Goal: Task Accomplishment & Management: Use online tool/utility

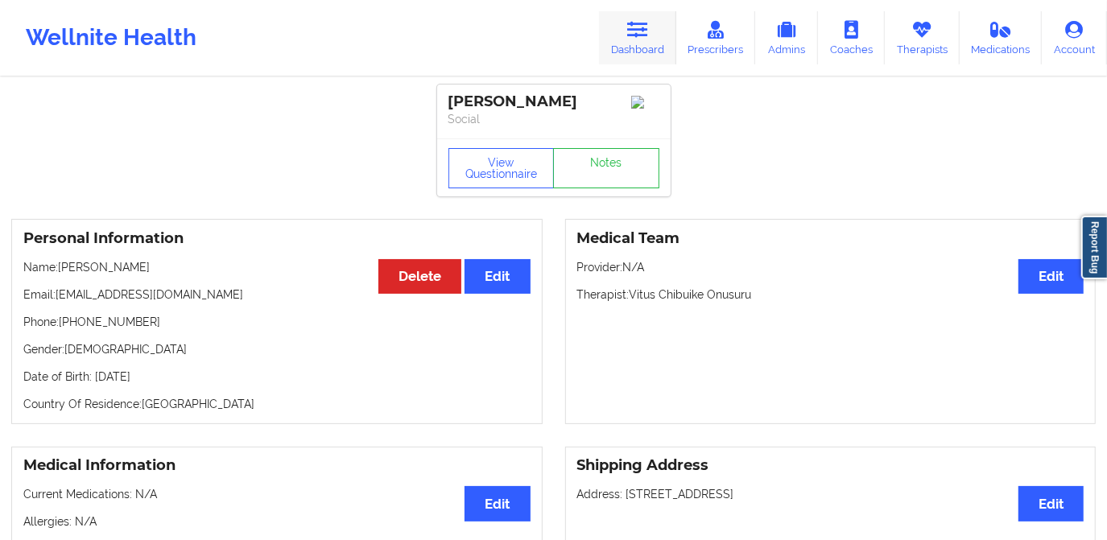
click at [645, 43] on link "Dashboard" at bounding box center [637, 37] width 77 height 53
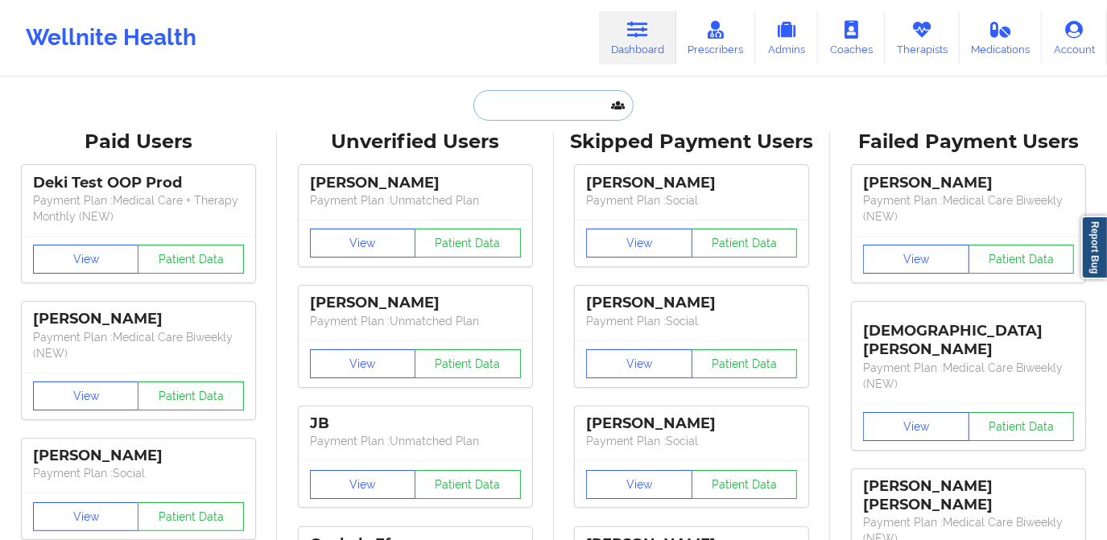
click at [523, 108] on input "text" at bounding box center [552, 105] width 159 height 31
paste input "[PERSON_NAME]"
type input "[PERSON_NAME]"
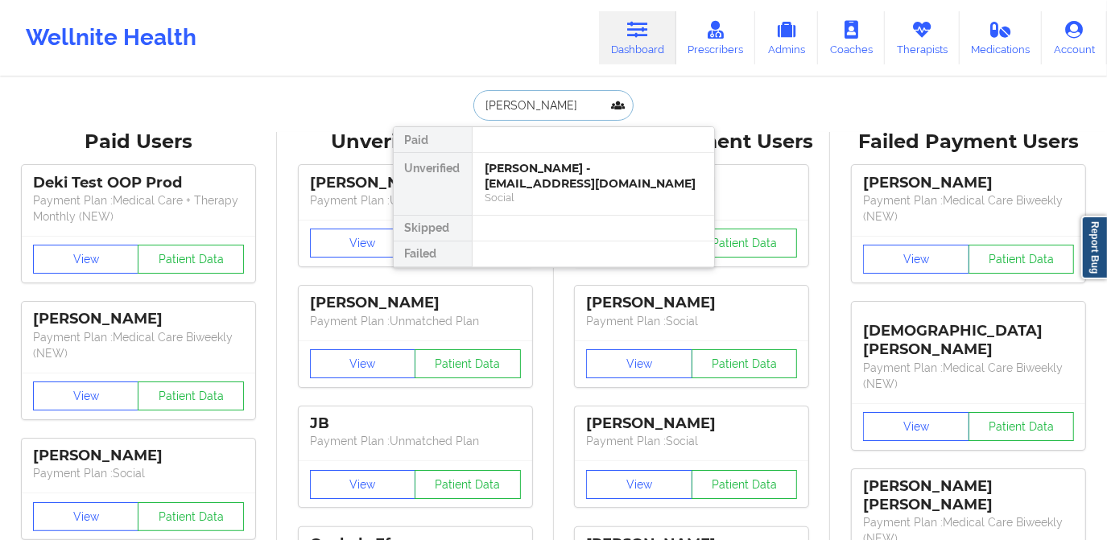
click at [532, 179] on div "[PERSON_NAME] - [EMAIL_ADDRESS][DOMAIN_NAME]" at bounding box center [594, 176] width 216 height 30
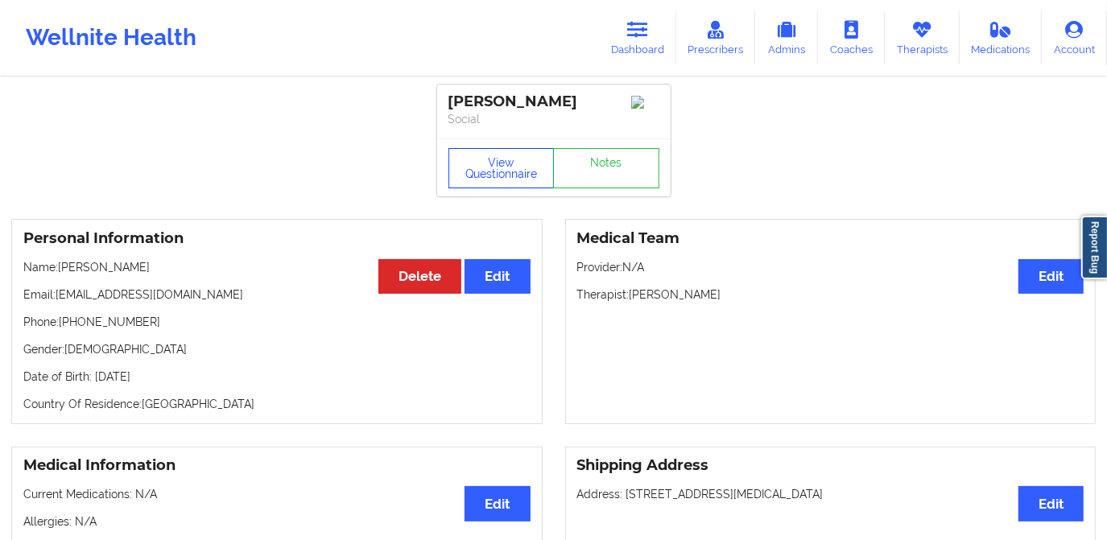
click at [467, 166] on button "View Questionnaire" at bounding box center [501, 168] width 106 height 40
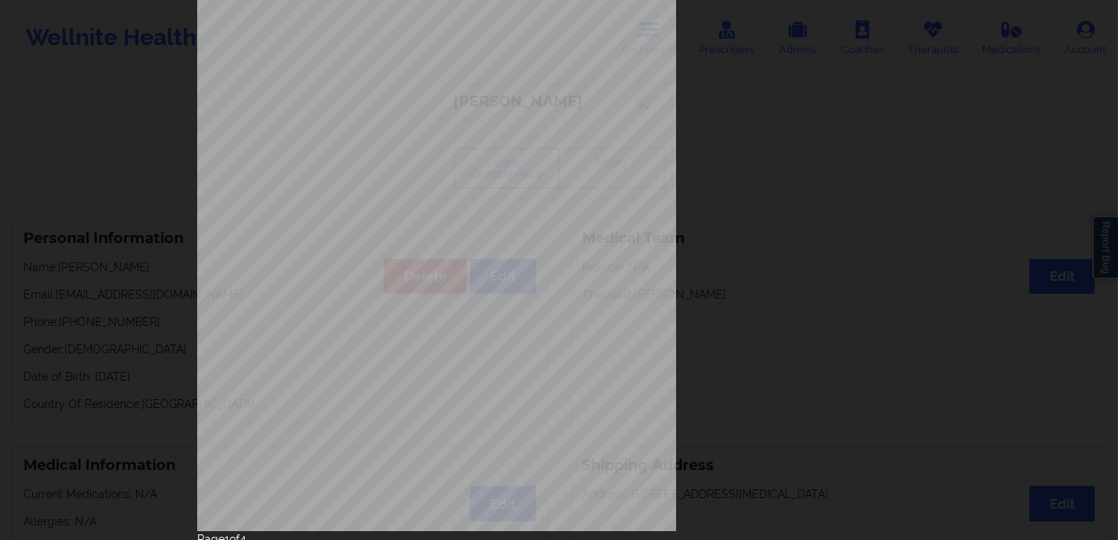
scroll to position [227, 0]
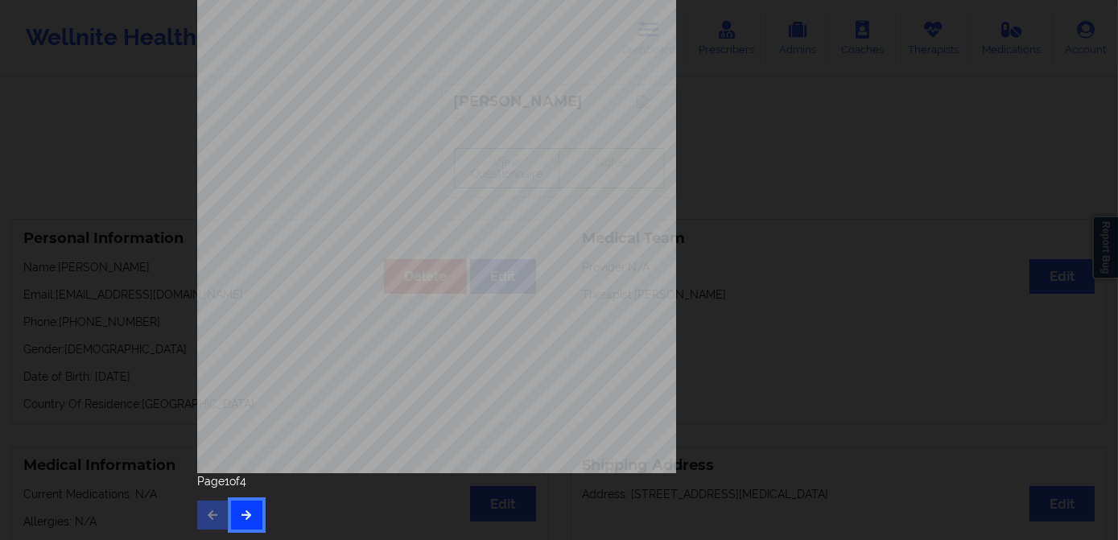
click at [241, 524] on button "button" at bounding box center [246, 515] width 31 height 29
click at [247, 514] on icon "button" at bounding box center [247, 515] width 14 height 10
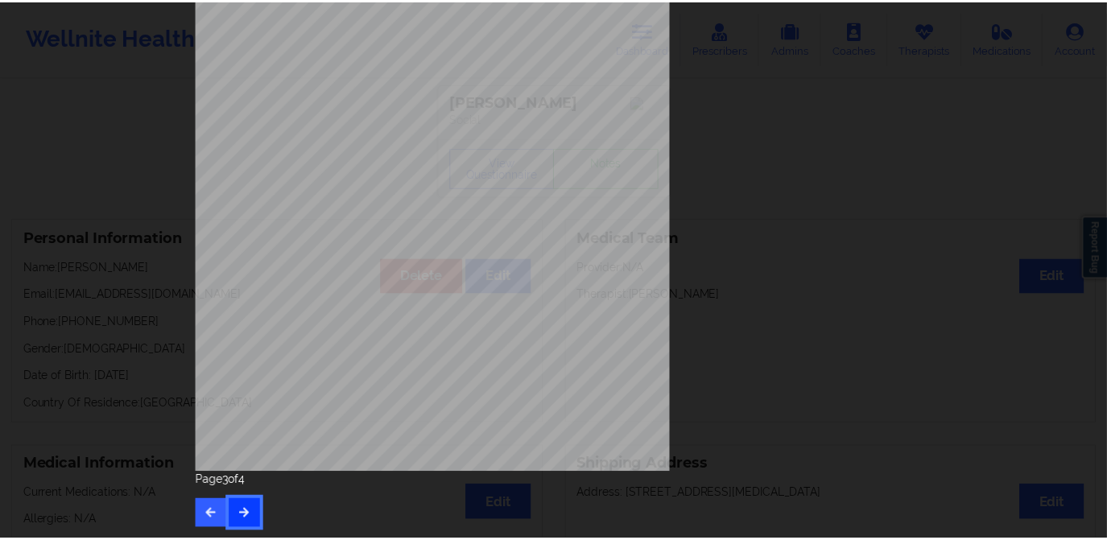
scroll to position [0, 0]
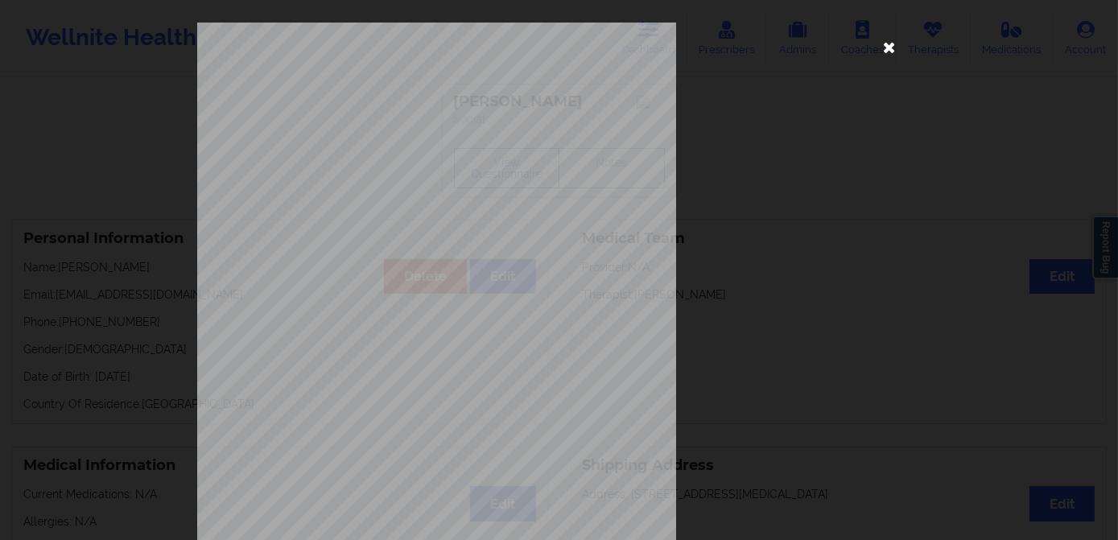
click at [882, 50] on icon at bounding box center [890, 47] width 26 height 26
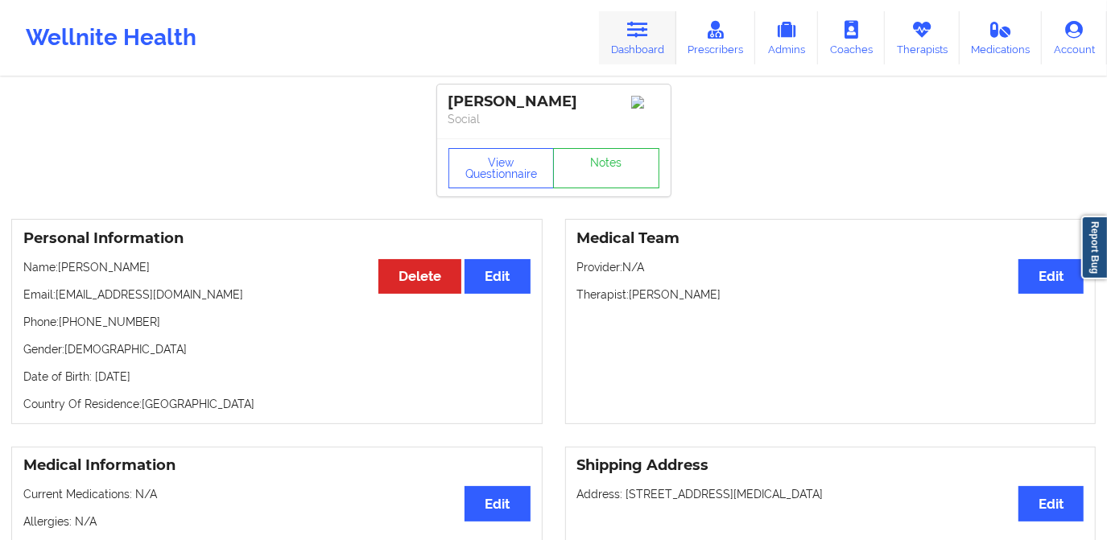
click at [648, 44] on link "Dashboard" at bounding box center [637, 37] width 77 height 53
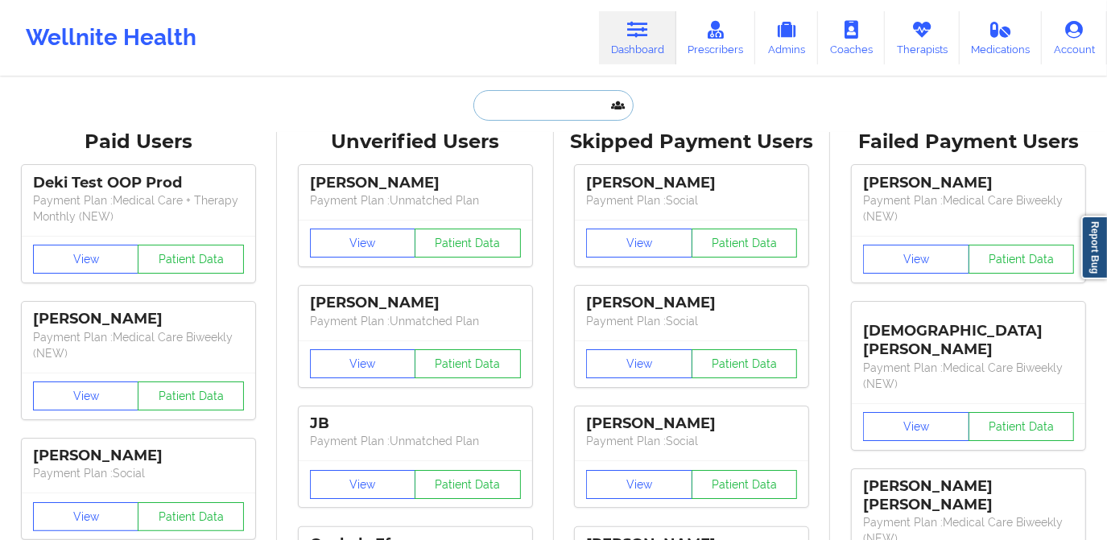
click at [573, 95] on input "text" at bounding box center [552, 105] width 159 height 31
paste input "[PERSON_NAME]"
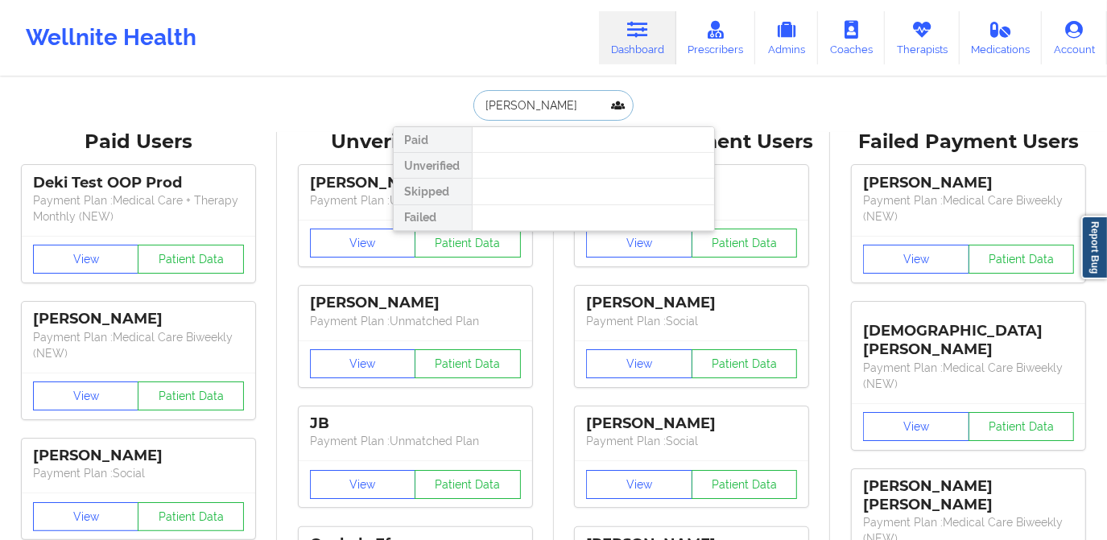
click at [539, 101] on input "[PERSON_NAME]" at bounding box center [552, 105] width 159 height 31
drag, startPoint x: 532, startPoint y: 111, endPoint x: 445, endPoint y: 108, distance: 87.0
click at [446, 108] on div "[PERSON_NAME] Paid Unverified Skipped Failed" at bounding box center [554, 105] width 322 height 31
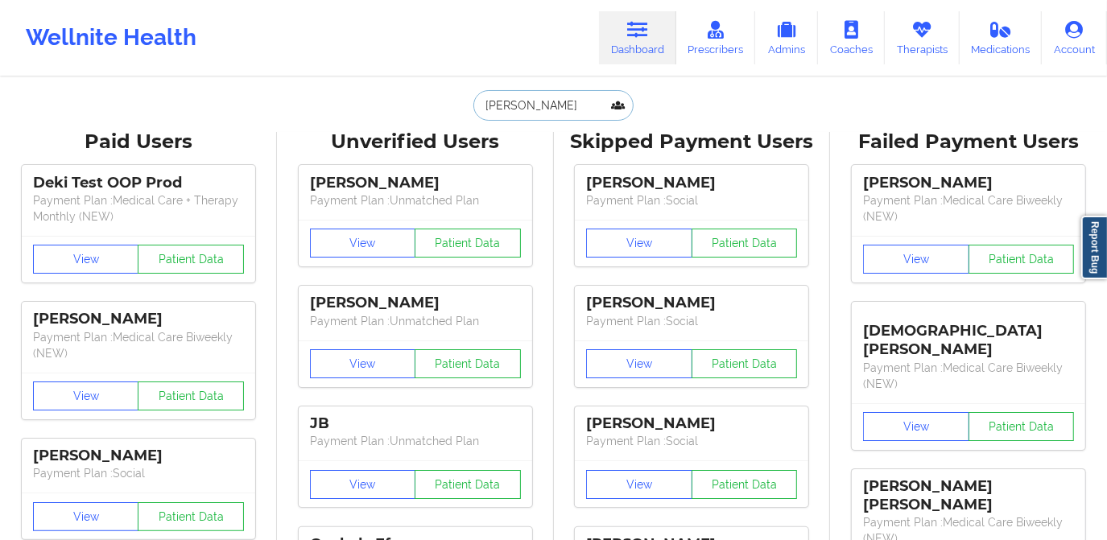
click at [556, 109] on input "[PERSON_NAME]" at bounding box center [552, 105] width 159 height 31
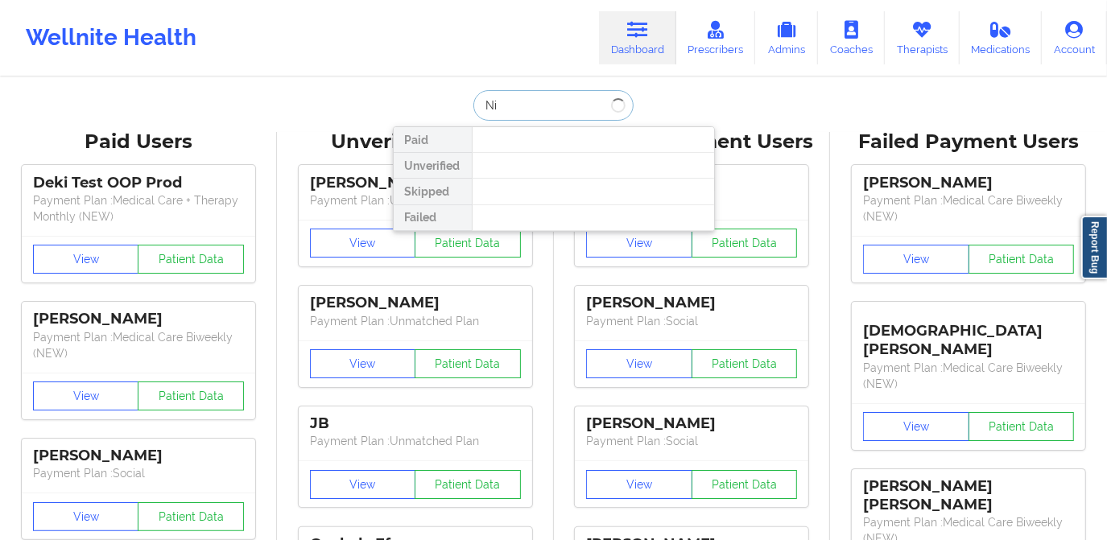
type input "N"
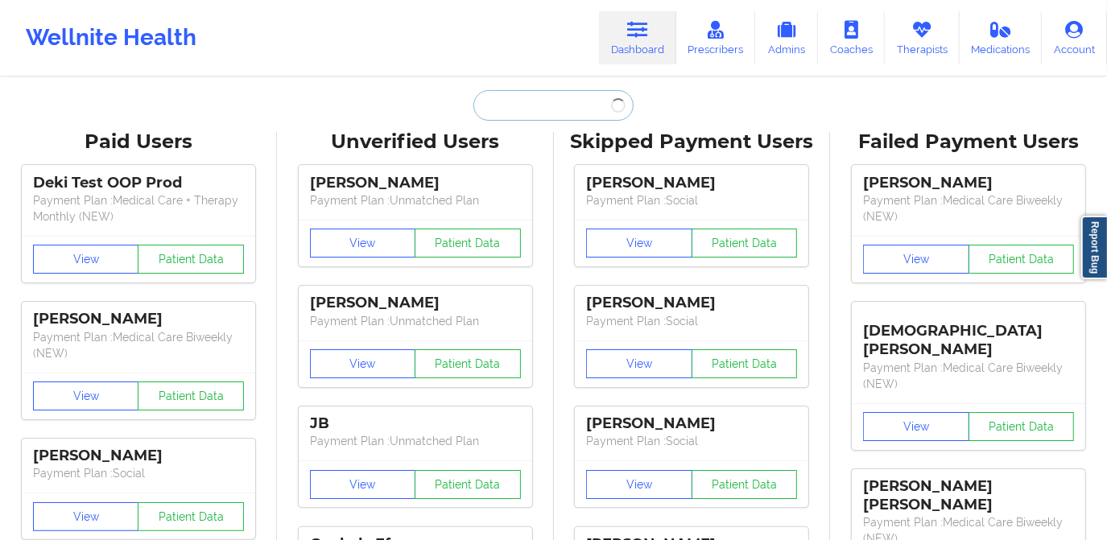
paste input "[EMAIL_ADDRESS][DOMAIN_NAME]"
type input "[EMAIL_ADDRESS][DOMAIN_NAME]"
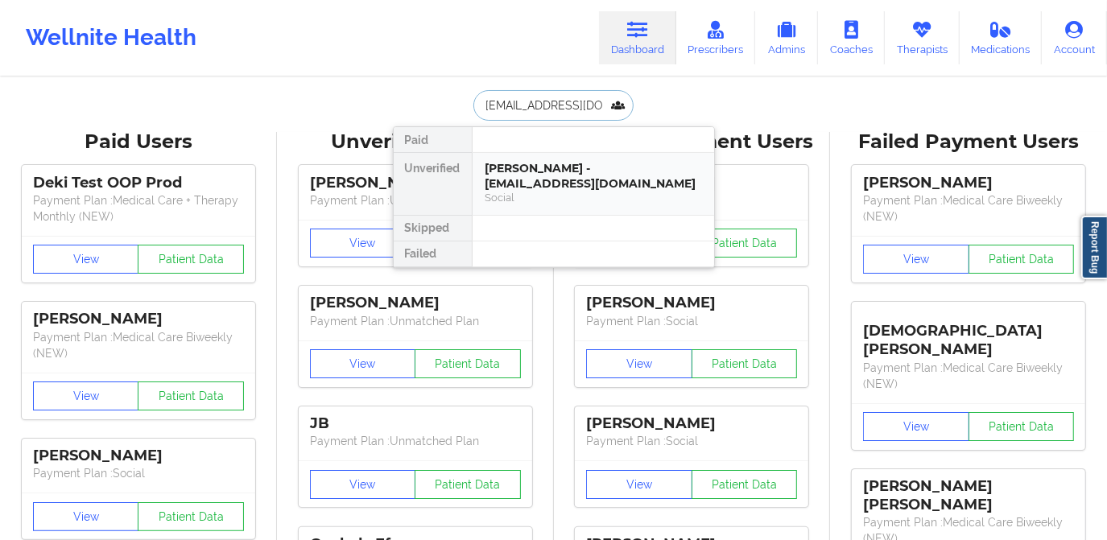
click at [567, 184] on div "[PERSON_NAME] - [EMAIL_ADDRESS][DOMAIN_NAME]" at bounding box center [594, 176] width 216 height 30
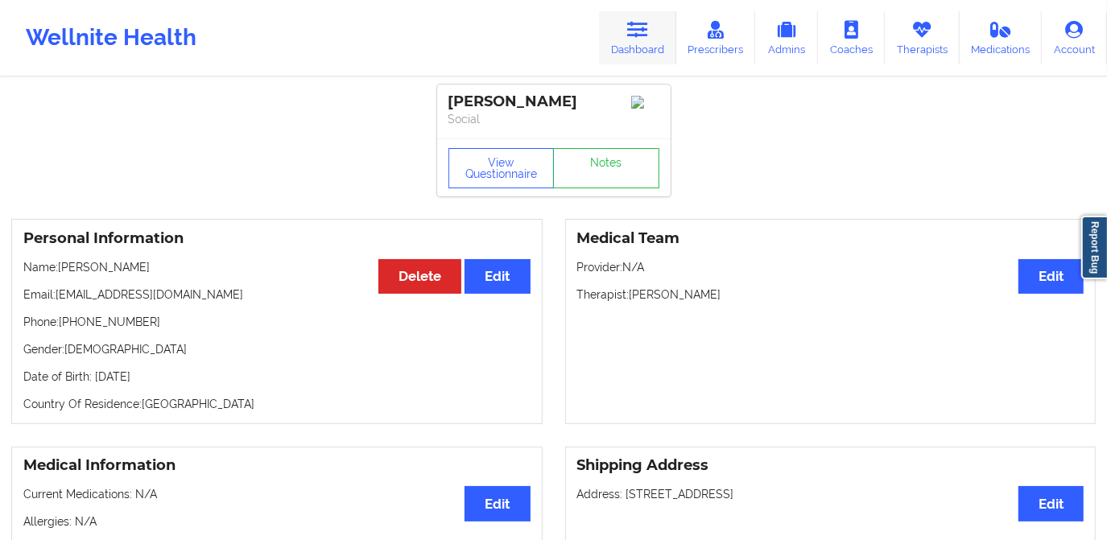
click at [643, 32] on icon at bounding box center [637, 30] width 21 height 18
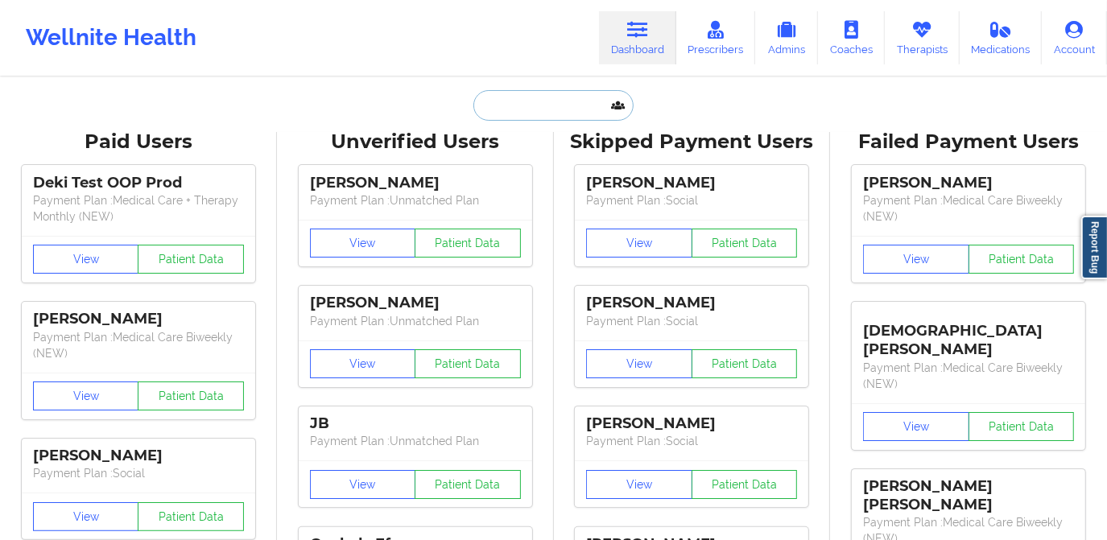
click at [506, 108] on input "text" at bounding box center [552, 105] width 159 height 31
click at [510, 108] on input "text" at bounding box center [552, 105] width 159 height 31
paste input "[EMAIL_ADDRESS][DOMAIN_NAME]"
type input "[EMAIL_ADDRESS][DOMAIN_NAME]"
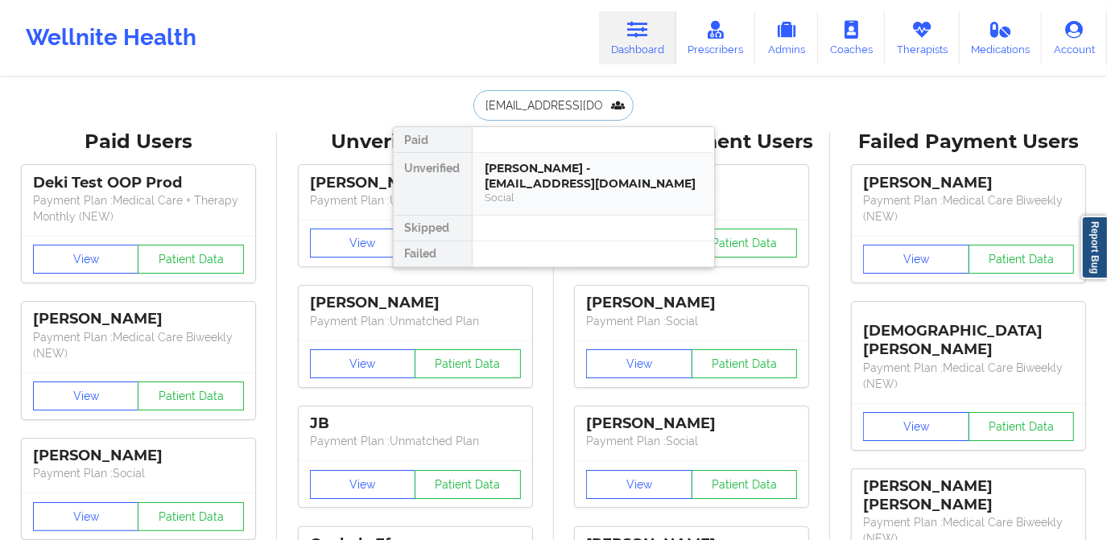
click at [548, 179] on div "[PERSON_NAME] - [EMAIL_ADDRESS][DOMAIN_NAME]" at bounding box center [594, 176] width 216 height 30
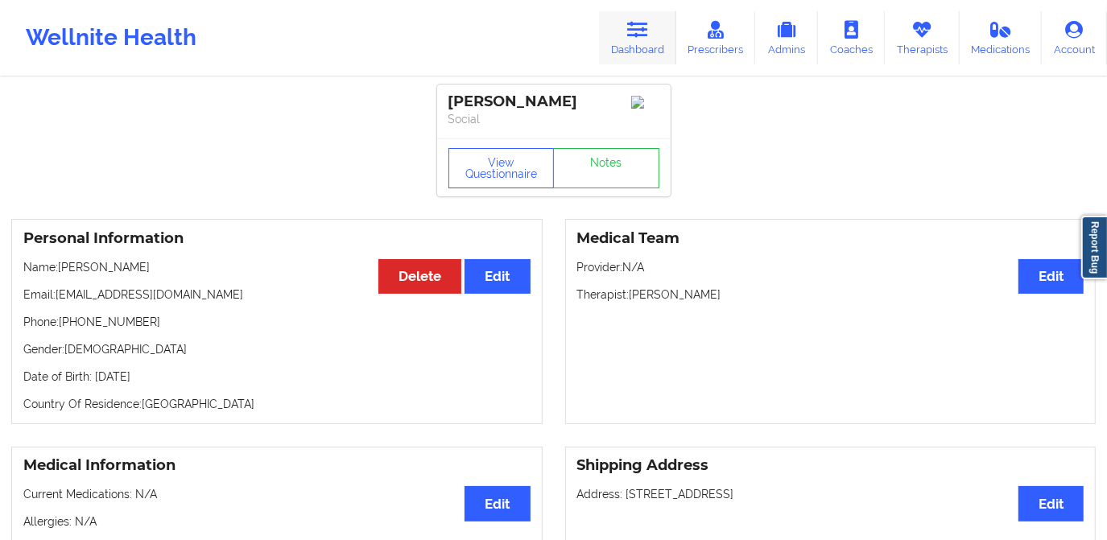
click at [625, 29] on link "Dashboard" at bounding box center [637, 37] width 77 height 53
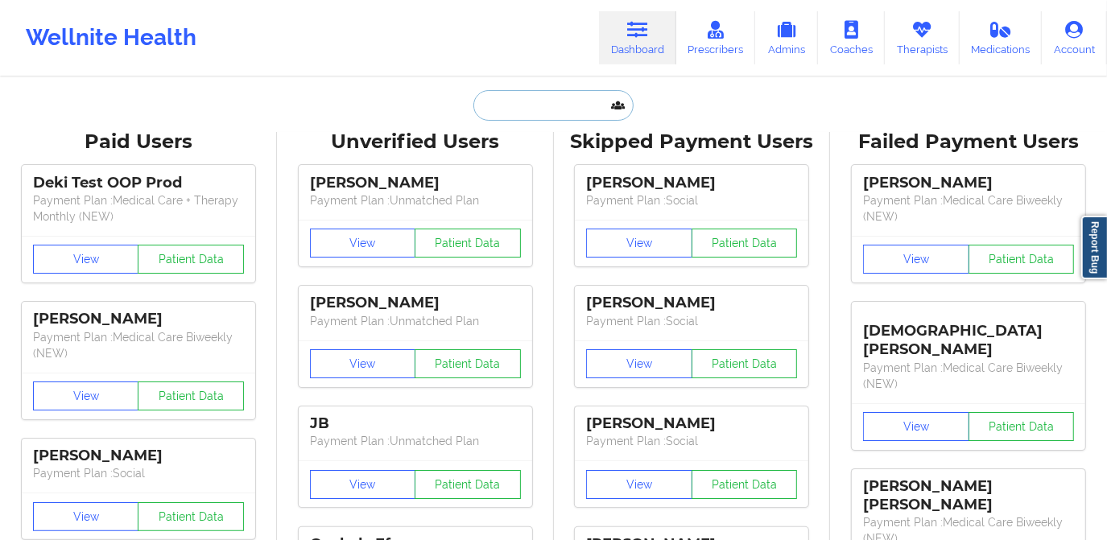
click at [523, 97] on input "text" at bounding box center [552, 105] width 159 height 31
paste input "[PERSON_NAME]"
type input "[PERSON_NAME]"
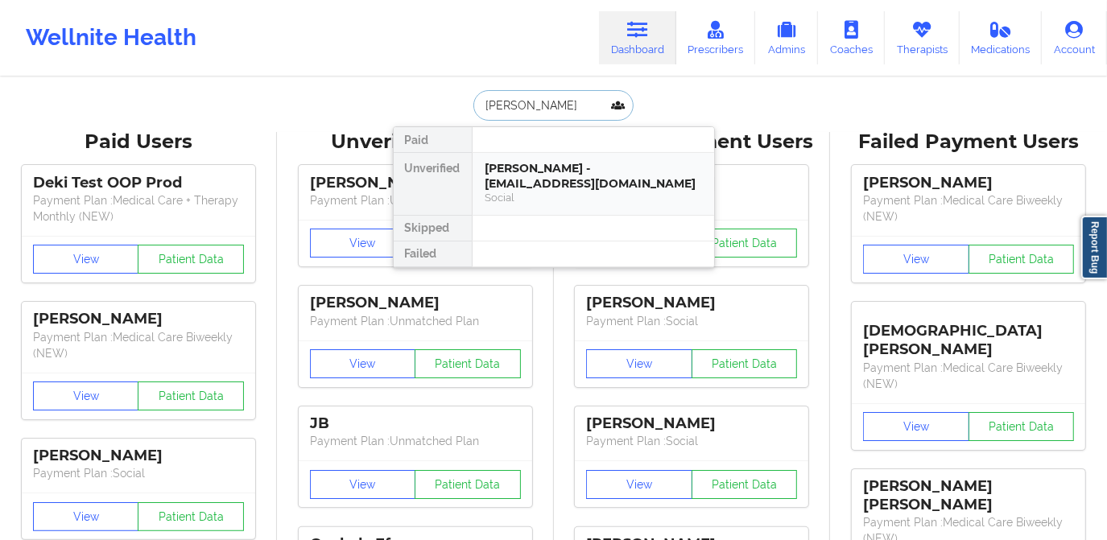
click at [537, 183] on div "[PERSON_NAME] - [EMAIL_ADDRESS][DOMAIN_NAME]" at bounding box center [594, 176] width 216 height 30
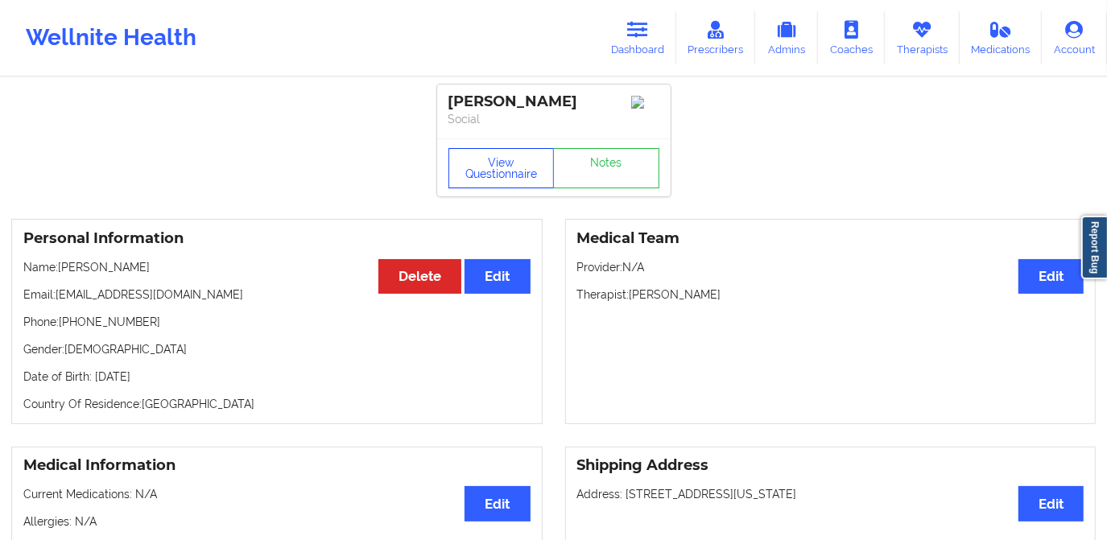
click at [501, 174] on button "View Questionnaire" at bounding box center [501, 168] width 106 height 40
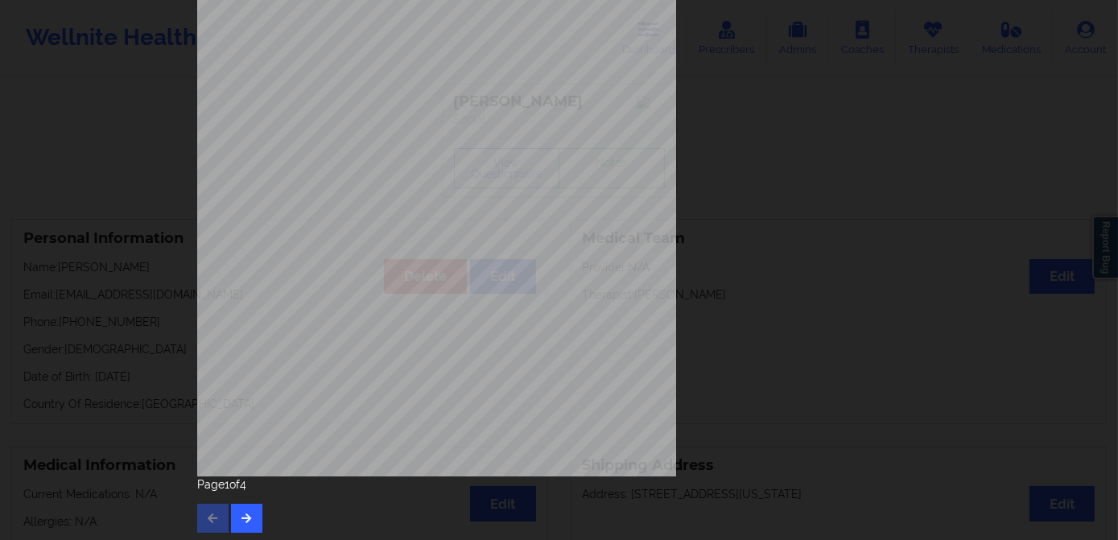
scroll to position [227, 0]
click at [240, 512] on icon "button" at bounding box center [247, 515] width 14 height 10
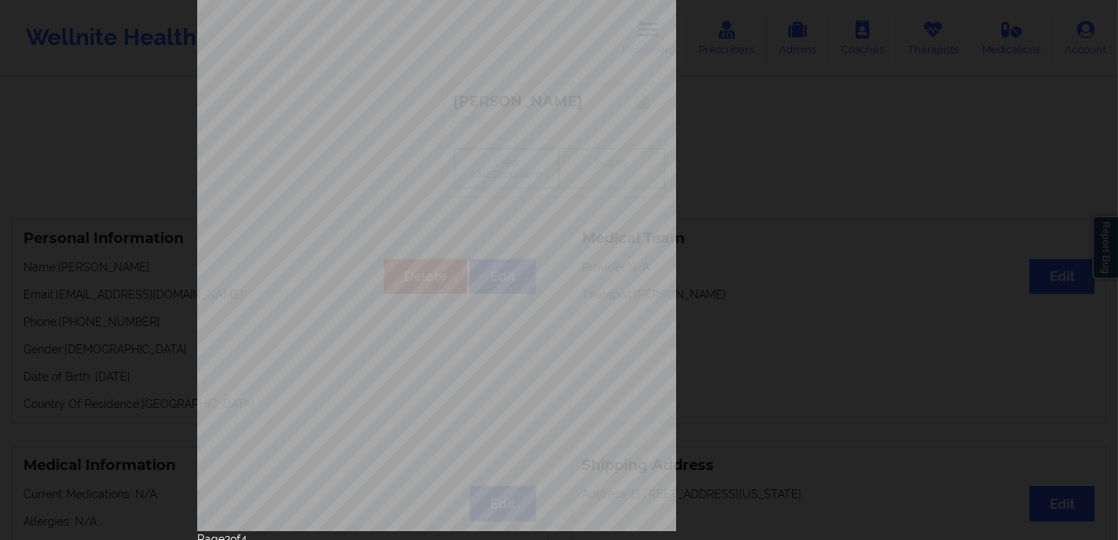
scroll to position [219, 0]
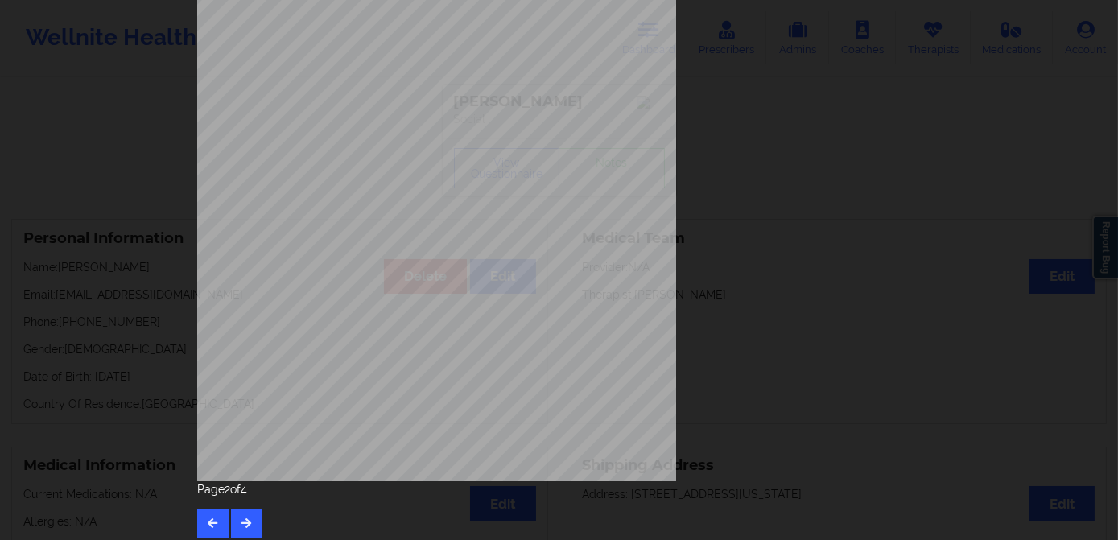
click at [249, 506] on div "Page 2 of 4" at bounding box center [559, 510] width 725 height 56
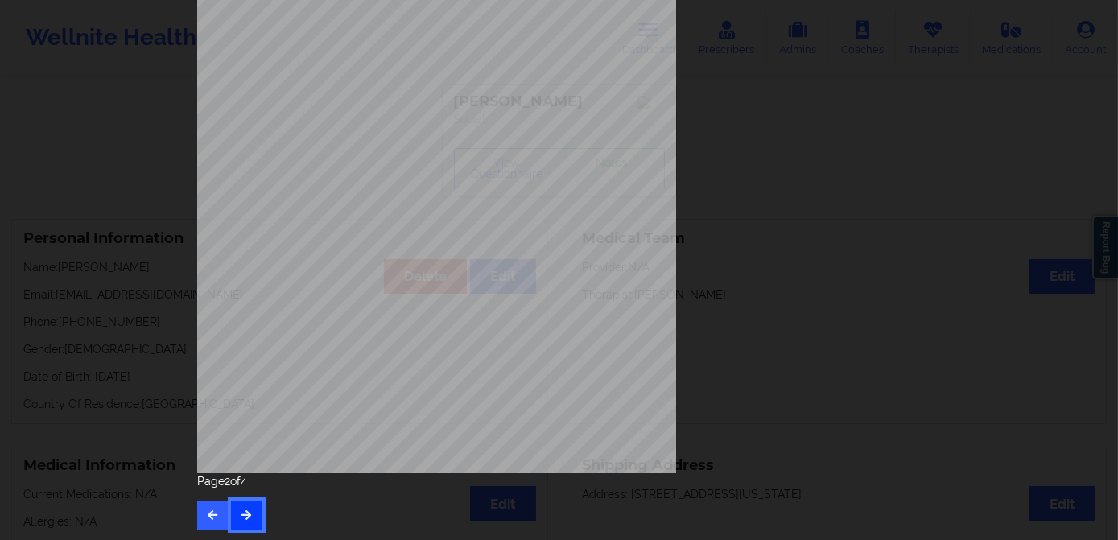
click at [245, 510] on icon "button" at bounding box center [247, 515] width 14 height 10
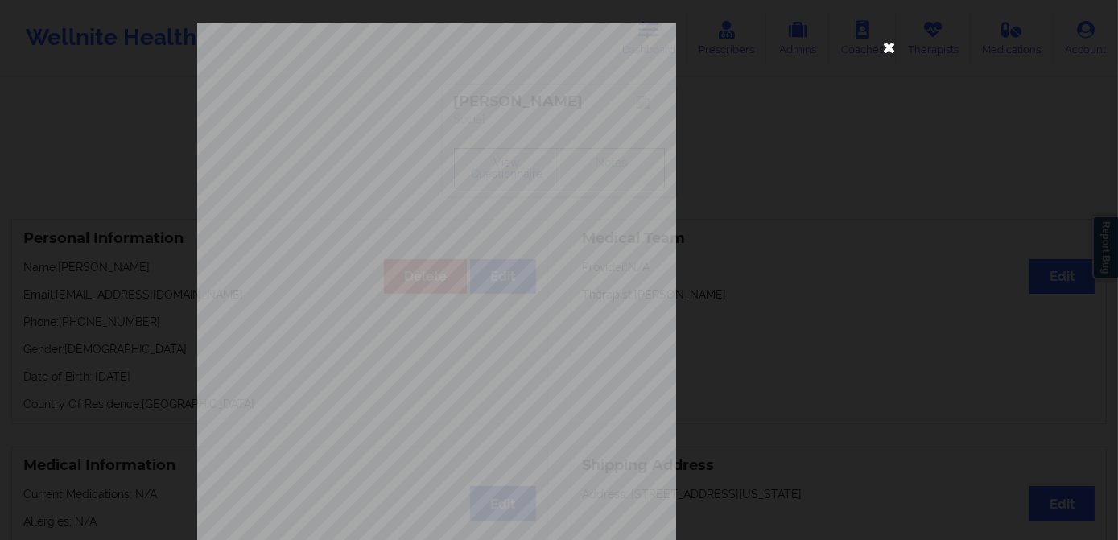
click at [890, 49] on icon at bounding box center [890, 47] width 26 height 26
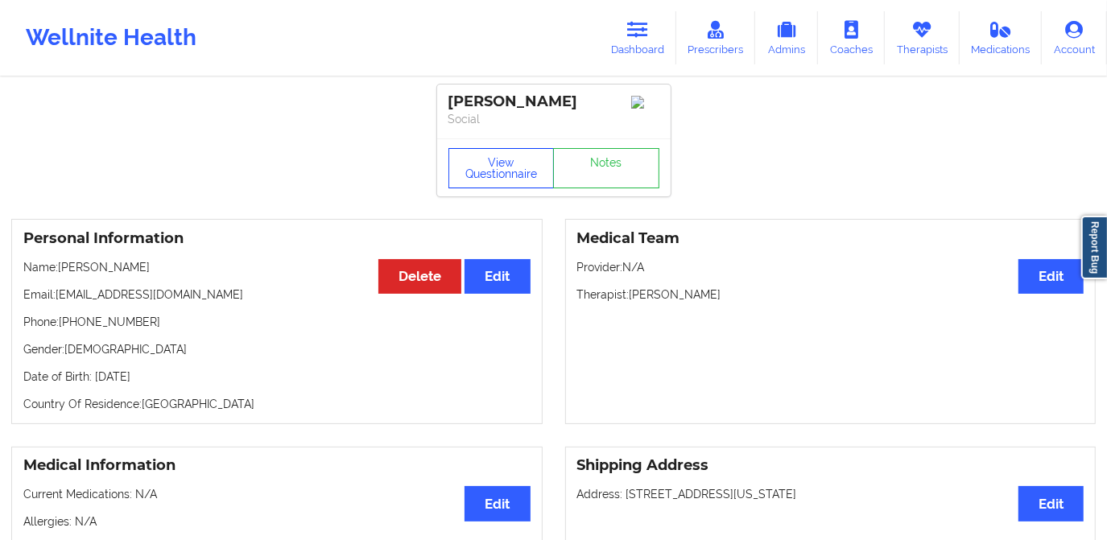
click at [491, 165] on button "View Questionnaire" at bounding box center [501, 168] width 106 height 40
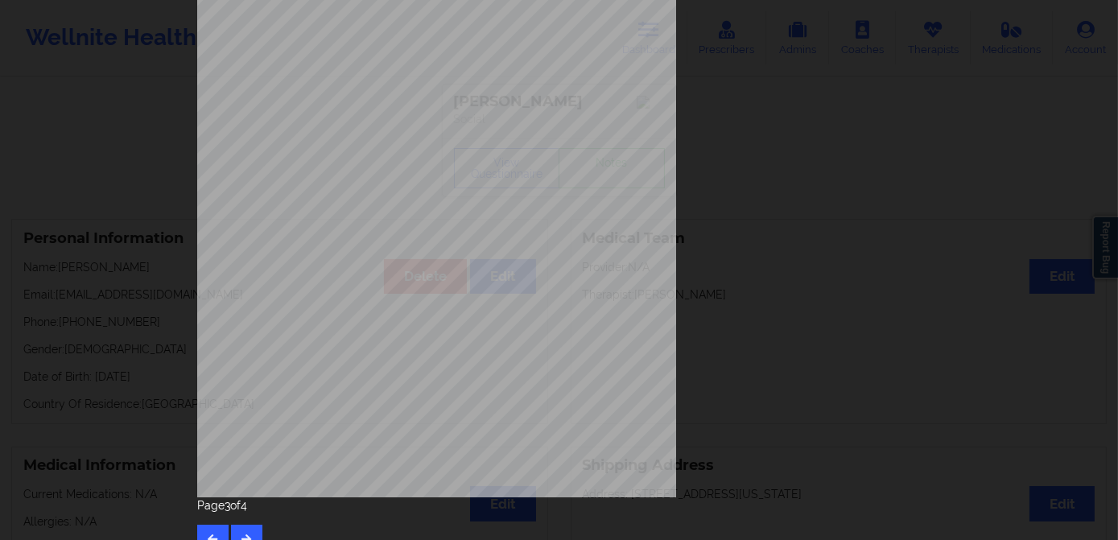
scroll to position [227, 0]
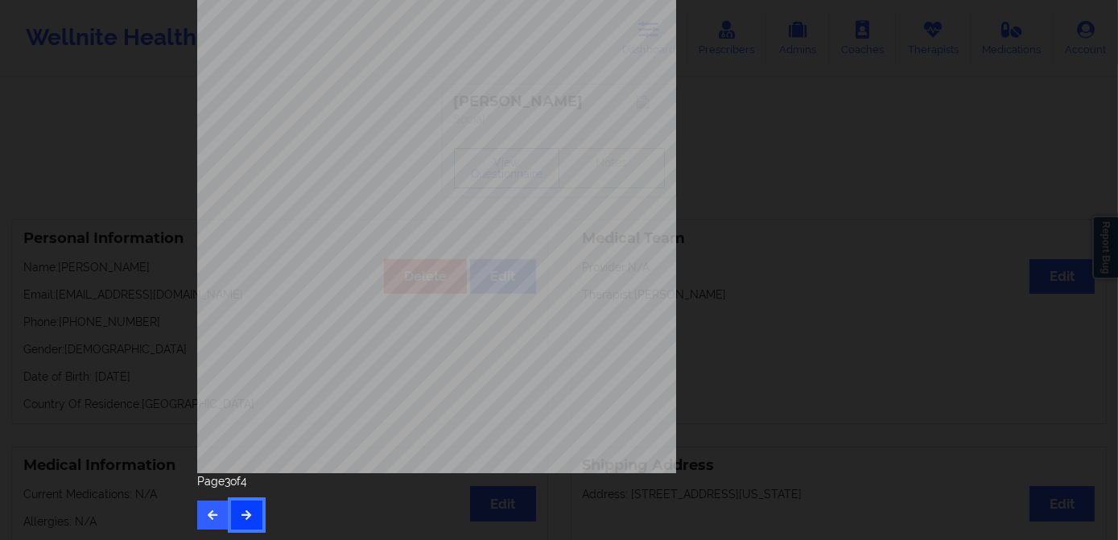
click at [242, 512] on icon "button" at bounding box center [247, 515] width 14 height 10
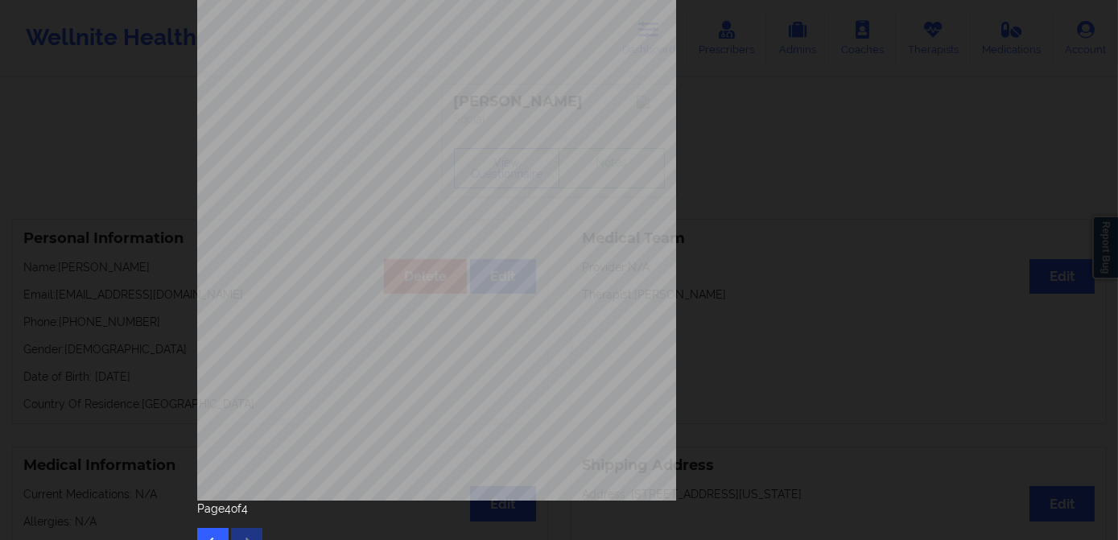
scroll to position [219, 0]
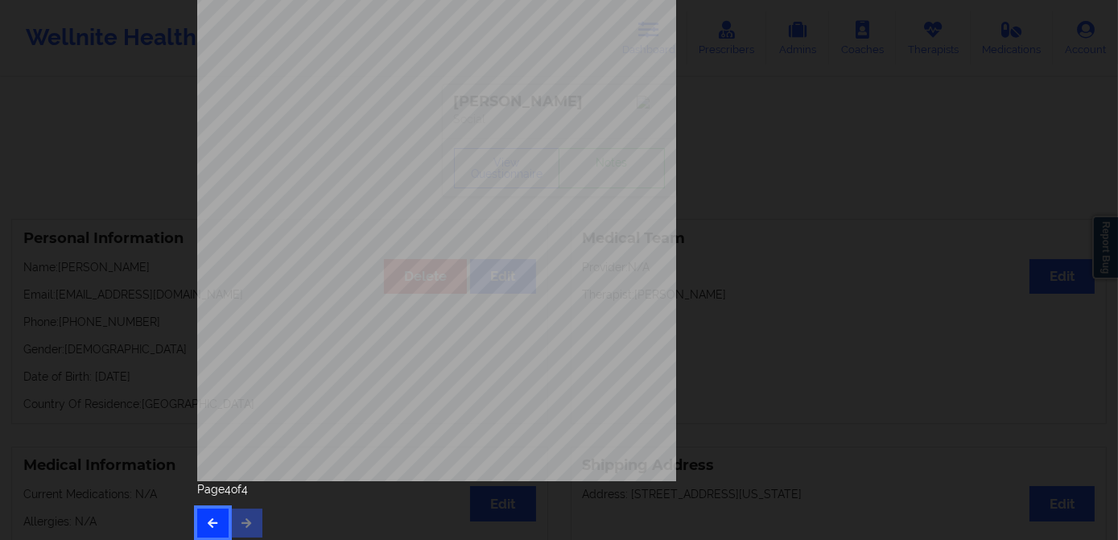
click at [206, 523] on icon "button" at bounding box center [213, 523] width 14 height 10
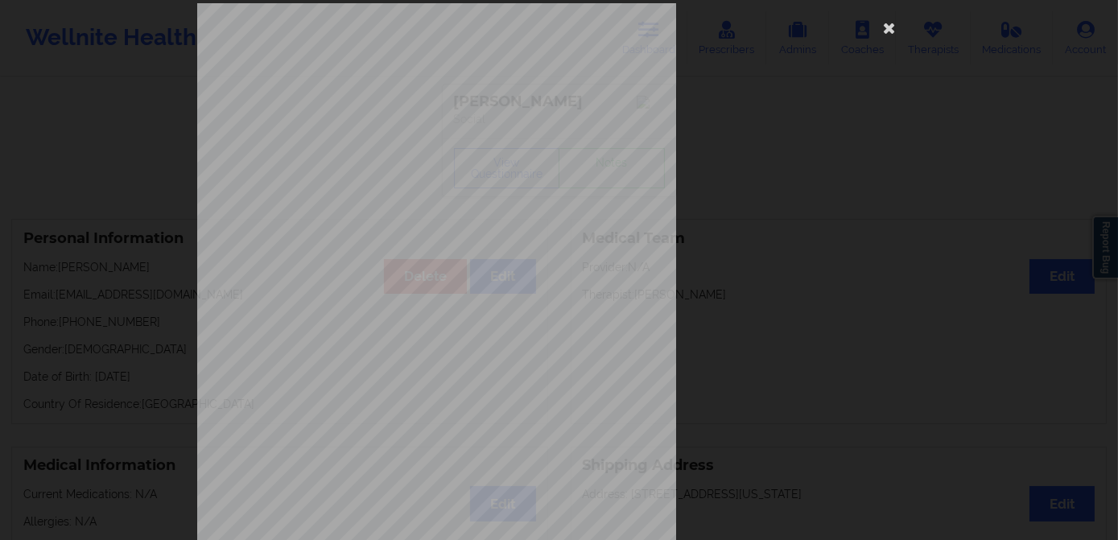
scroll to position [0, 0]
